Goal: Transaction & Acquisition: Purchase product/service

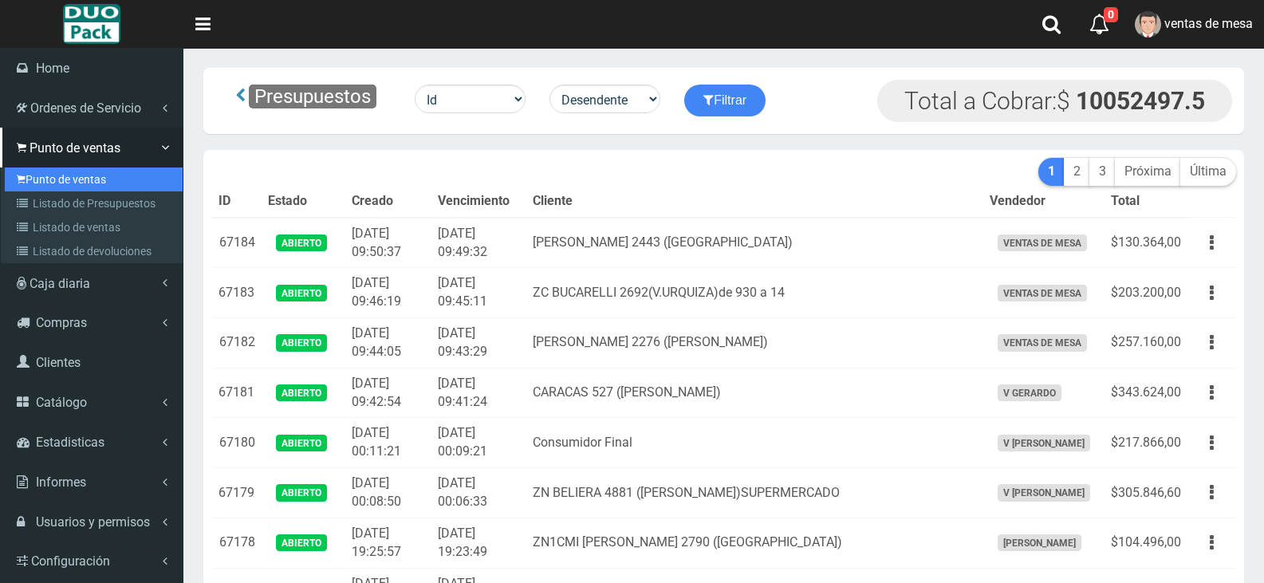
click at [129, 187] on link "Punto de ventas" at bounding box center [94, 180] width 178 height 24
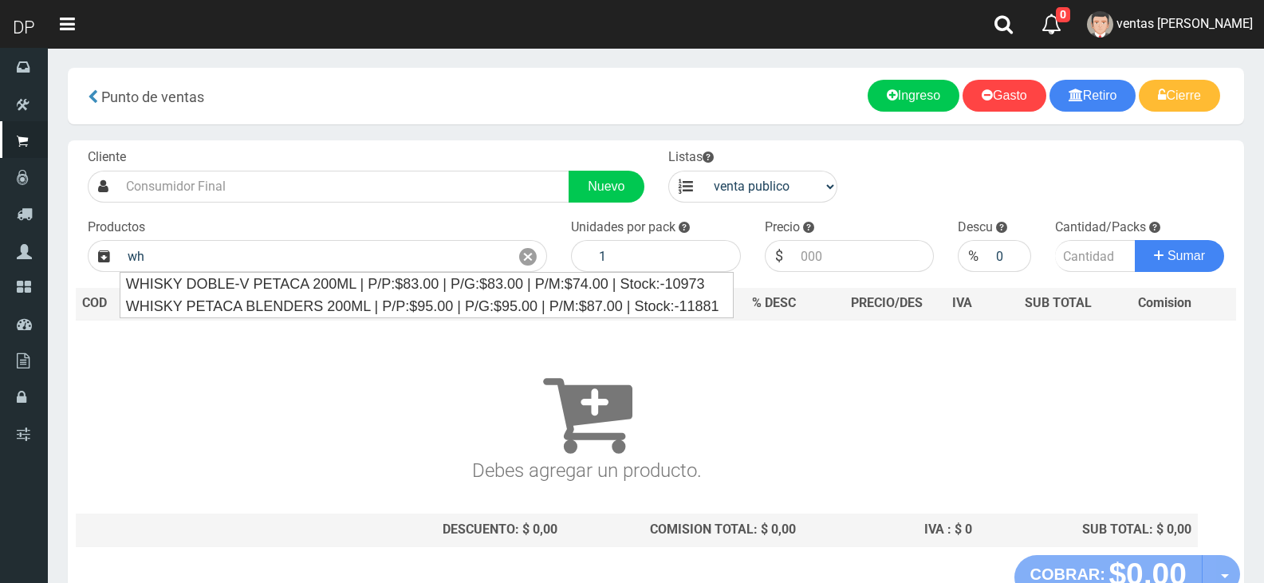
type input "w"
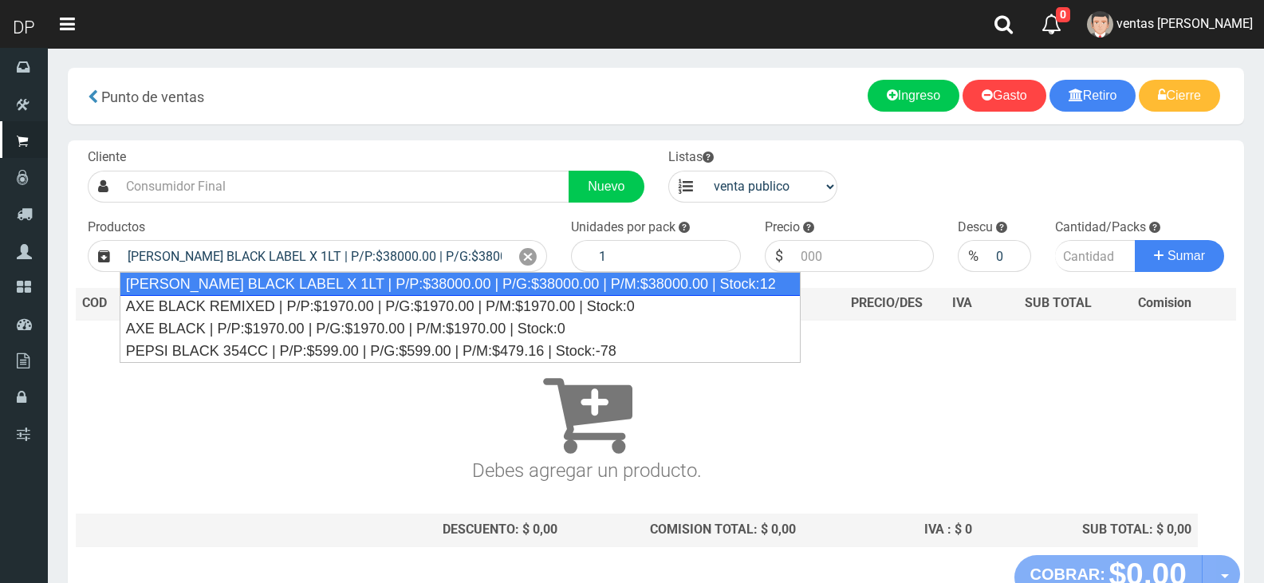
type input "[PERSON_NAME] BLACK LABEL X 1LT | P/P:$38000.00 | P/G:$38000.00 | P/M:$38000.00…"
type input "38000.00"
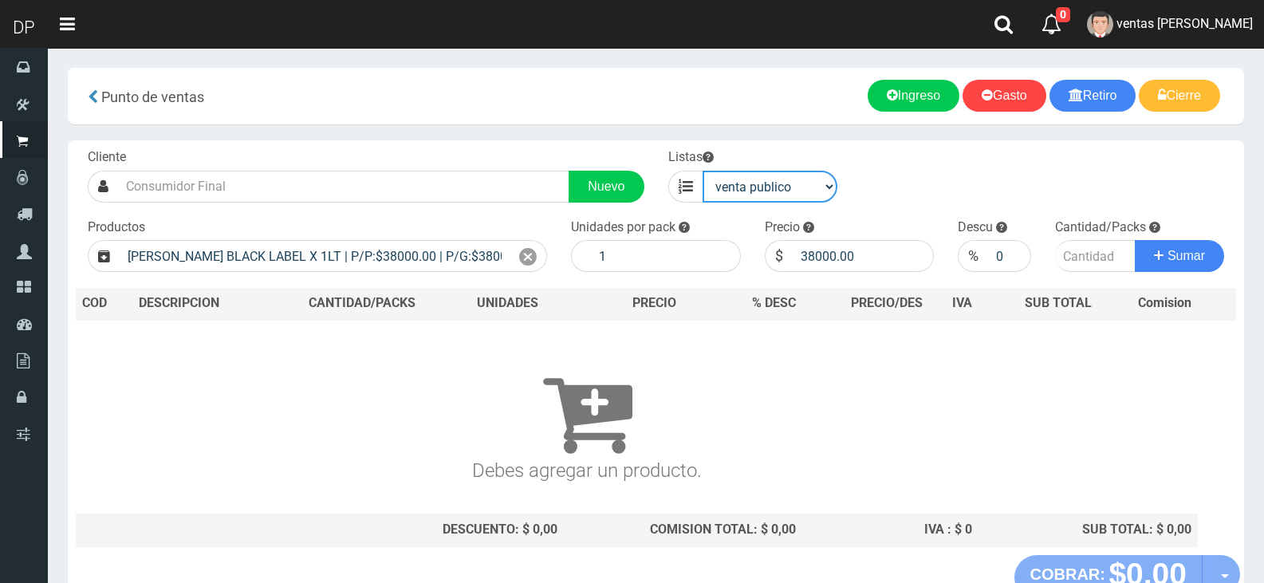
click at [762, 197] on select "venta publico Sup chinos reventas" at bounding box center [771, 187] width 136 height 32
select select "3"
click at [703, 171] on select "venta publico Sup chinos reventas" at bounding box center [771, 187] width 136 height 32
drag, startPoint x: 530, startPoint y: 260, endPoint x: 422, endPoint y: 264, distance: 108.6
click at [529, 260] on icon at bounding box center [528, 257] width 18 height 23
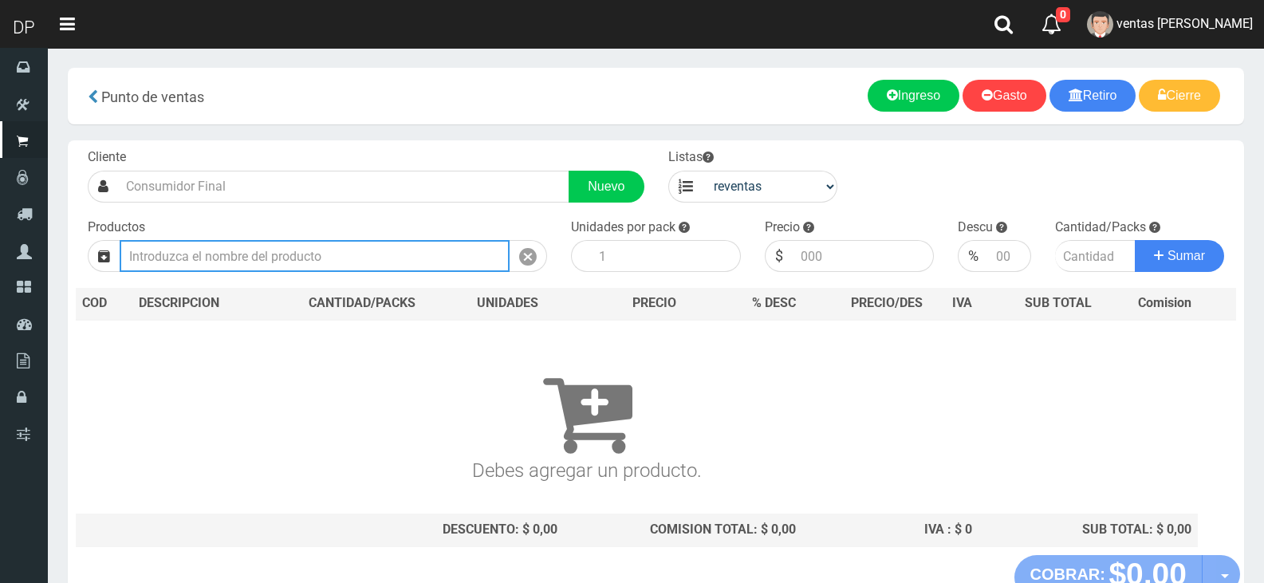
click at [413, 264] on input "text" at bounding box center [315, 256] width 390 height 32
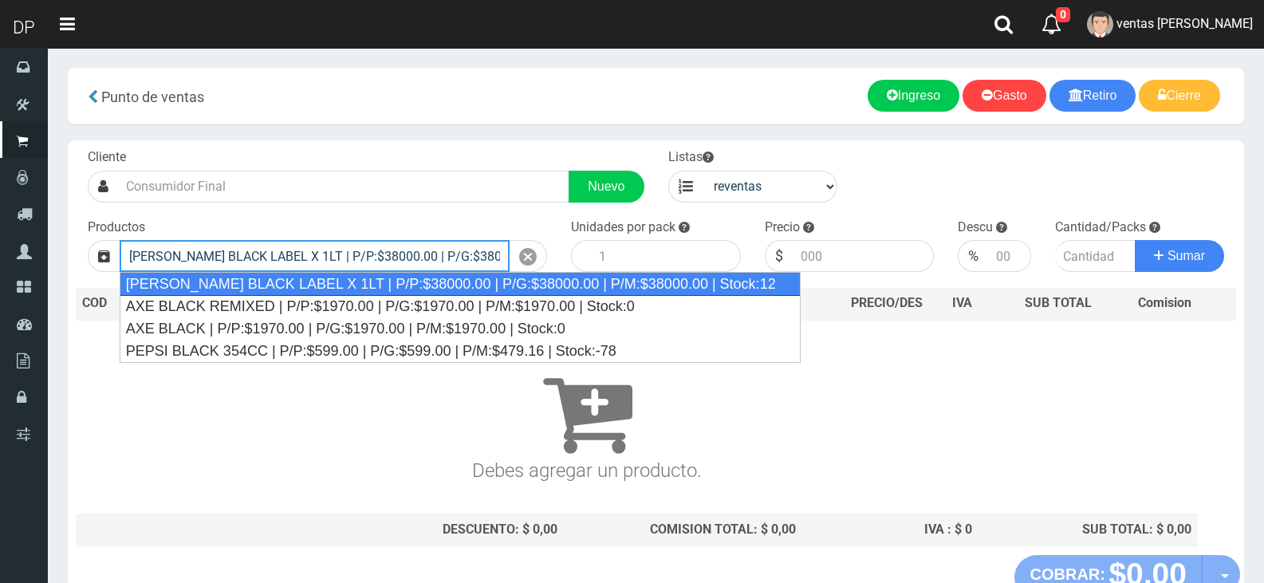
type input "[PERSON_NAME] BLACK LABEL X 1LT | P/P:$38000.00 | P/G:$38000.00 | P/M:$38000.00…"
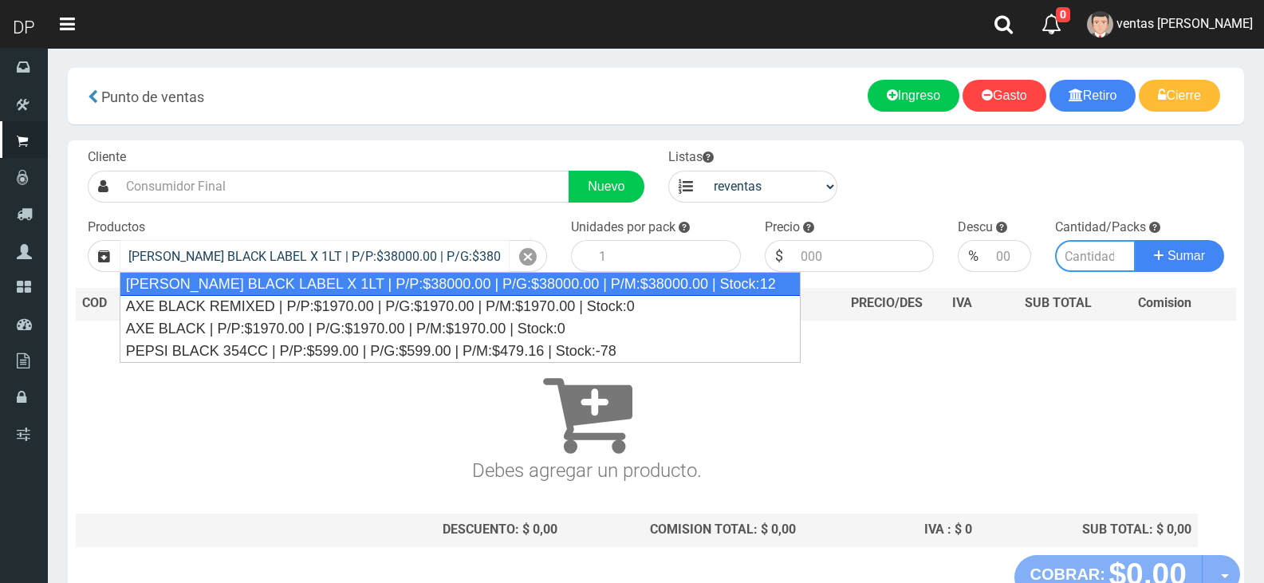
type input "1"
type input "38000.00"
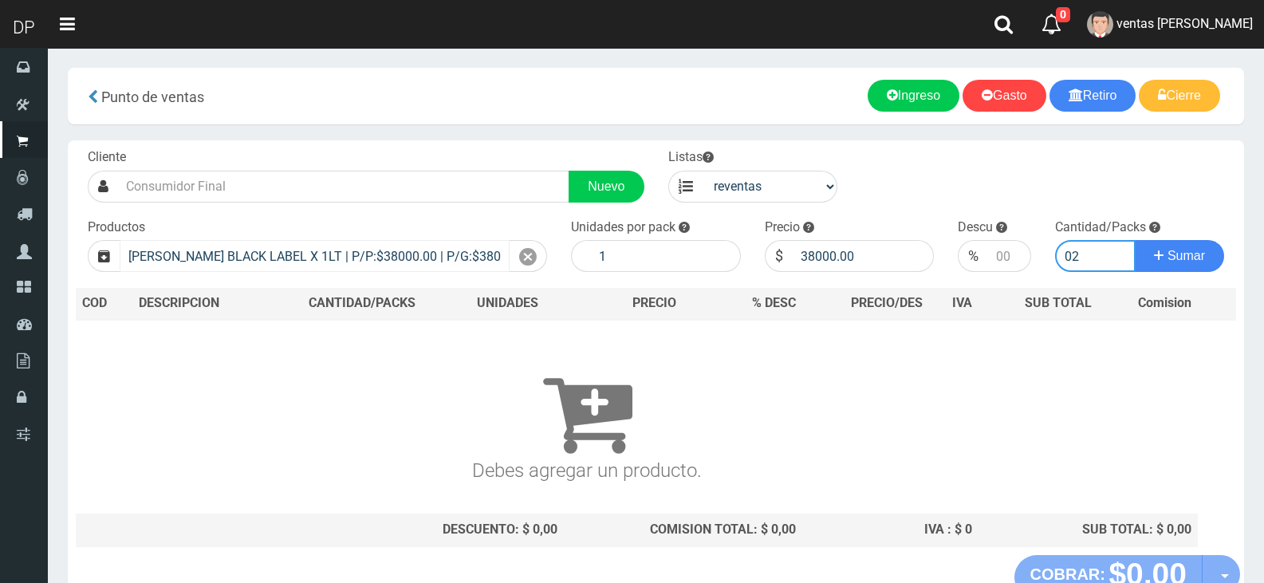
type input "02"
click at [1135, 240] on button "Sumar" at bounding box center [1179, 256] width 89 height 32
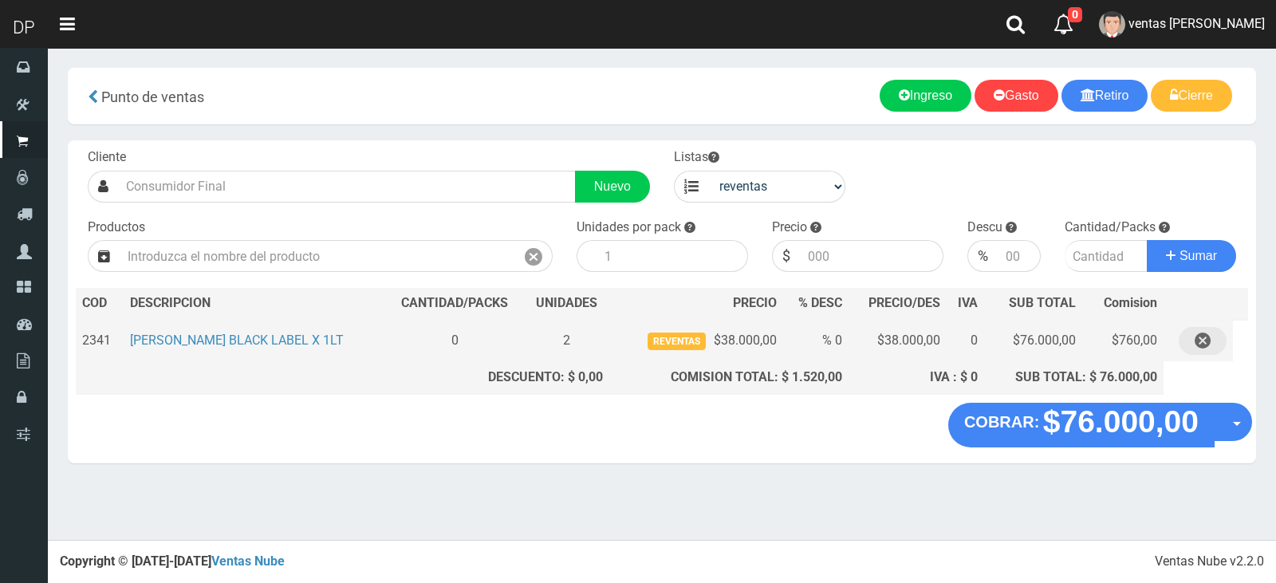
click at [1209, 341] on icon "button" at bounding box center [1203, 341] width 16 height 28
